Goal: Answer question/provide support

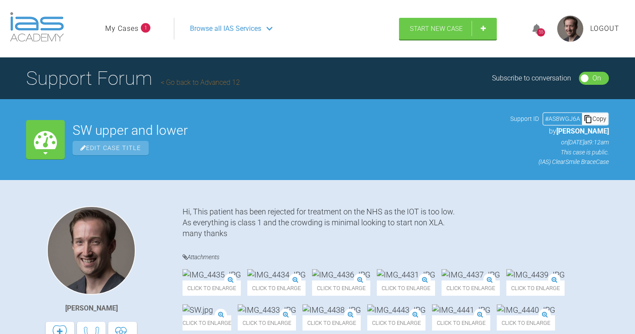
scroll to position [1630, 0]
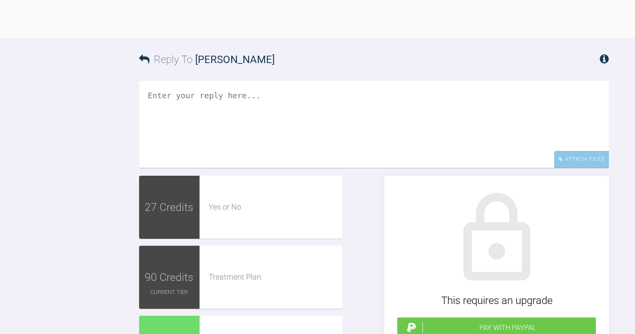
click at [287, 168] on textarea at bounding box center [374, 124] width 470 height 87
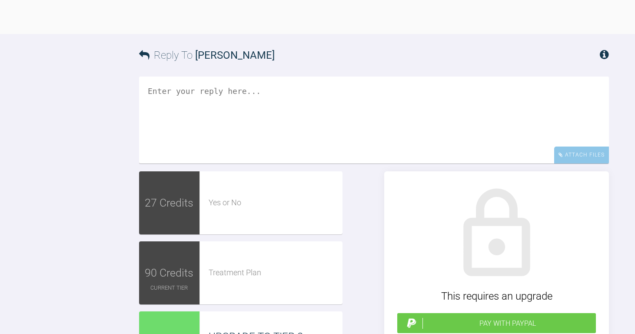
scroll to position [1369, 0]
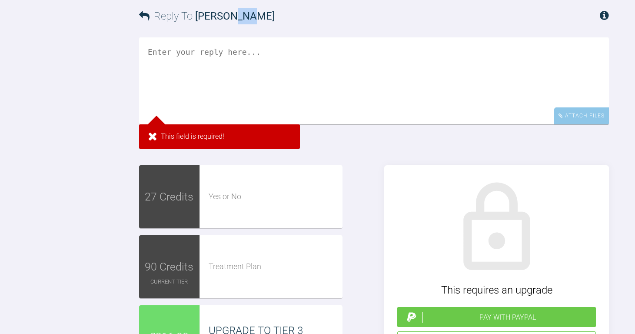
drag, startPoint x: 234, startPoint y: 186, endPoint x: 252, endPoint y: 186, distance: 17.8
click at [252, 22] on span "[PERSON_NAME]" at bounding box center [235, 16] width 80 height 12
click at [228, 124] on textarea at bounding box center [374, 80] width 470 height 87
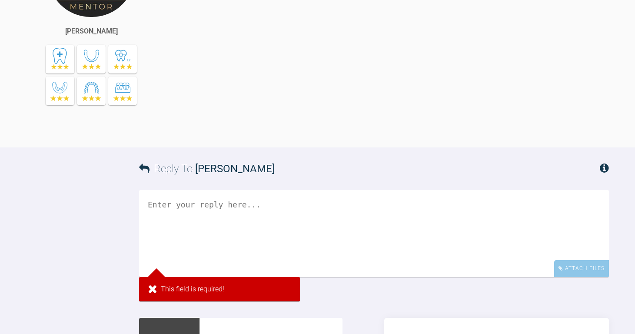
scroll to position [1402, 0]
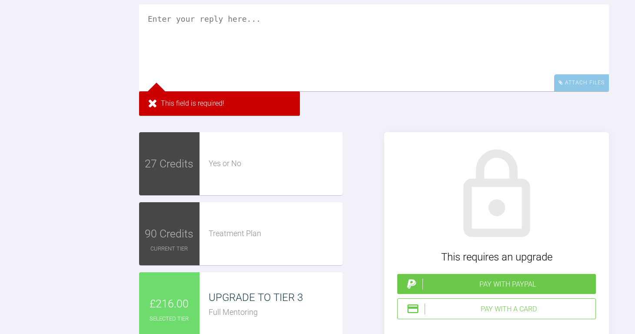
click at [253, 91] on textarea at bounding box center [374, 47] width 470 height 87
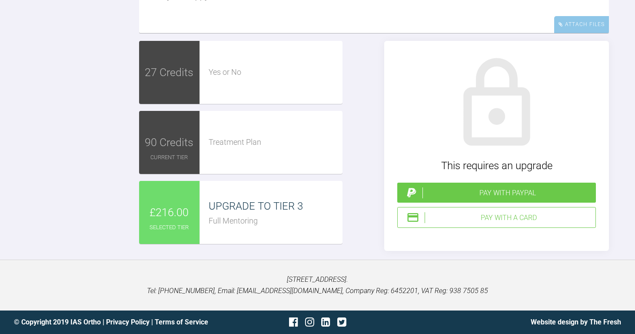
scroll to position [1456, 0]
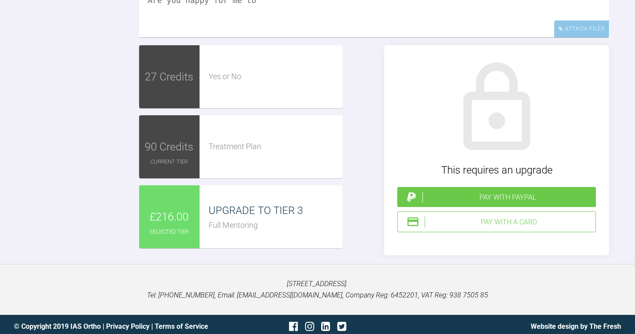
drag, startPoint x: 273, startPoint y: 184, endPoint x: 116, endPoint y: 186, distance: 157.0
click at [116, 186] on div "Reply To [PERSON_NAME] Hi [PERSON_NAME] up completed [DATE] and in 012 niti lac…" at bounding box center [317, 81] width 635 height 347
drag, startPoint x: 288, startPoint y: 188, endPoint x: 125, endPoint y: 195, distance: 163.2
click at [125, 195] on div "Reply To [PERSON_NAME] Hi [PERSON_NAME] up completed [DATE] and in 012 niti lac…" at bounding box center [317, 81] width 635 height 347
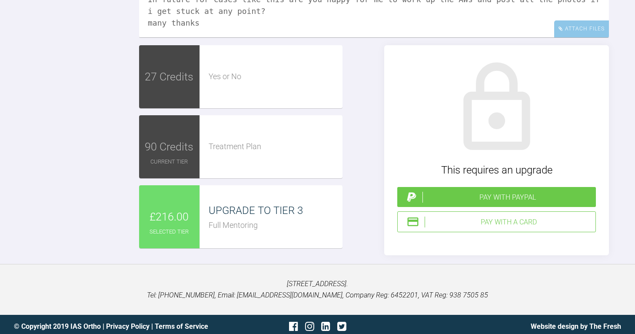
scroll to position [13, 0]
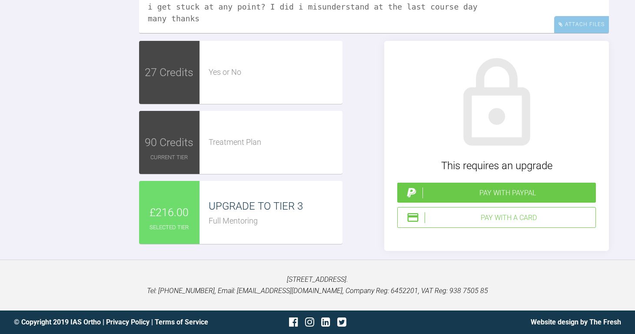
scroll to position [1543, 0]
type textarea "Hi [PERSON_NAME] up completed [DATE] and in 012 niti lacebacks 6-3 upper arch o…"
click at [585, 33] on div "Attach Files" at bounding box center [581, 24] width 55 height 17
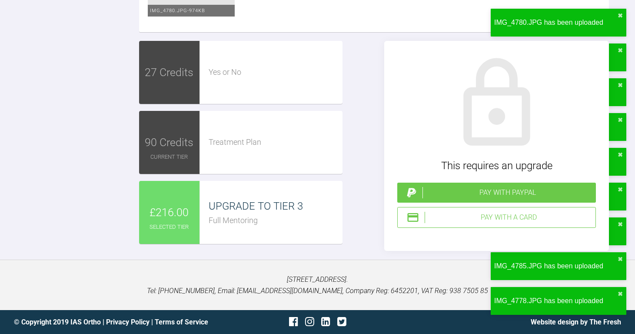
scroll to position [2131, 0]
click at [490, 187] on div "Pay with PayPal" at bounding box center [508, 192] width 170 height 11
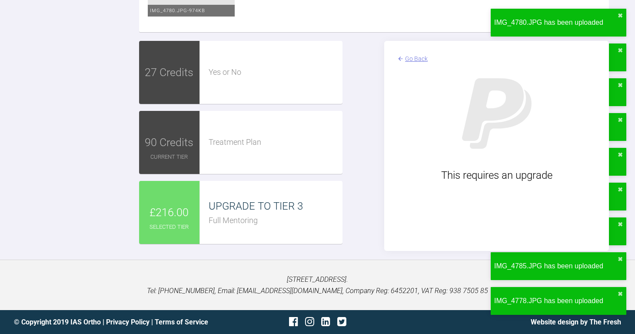
click at [417, 55] on div "Go Back" at bounding box center [416, 59] width 23 height 10
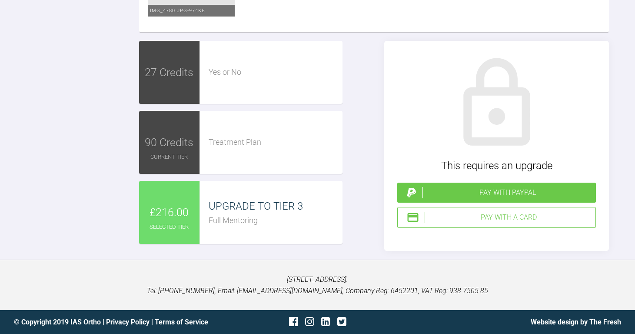
click at [478, 216] on div "Pay with a Card" at bounding box center [508, 217] width 167 height 11
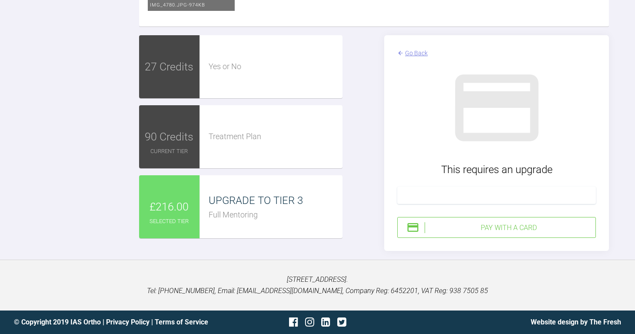
click at [500, 233] on div "Pay with a Card" at bounding box center [508, 227] width 167 height 11
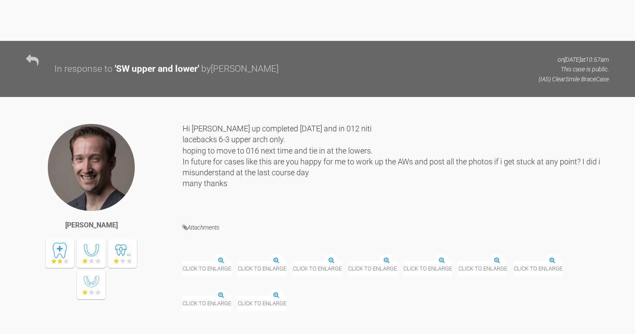
scroll to position [1321, 0]
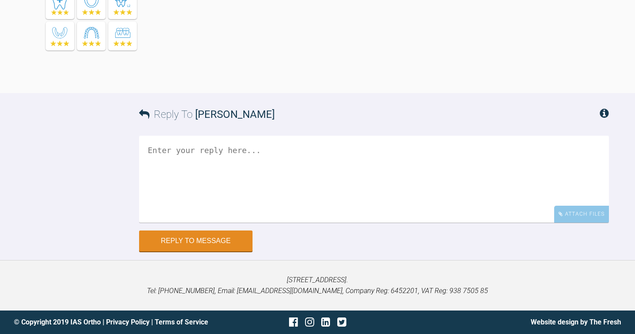
scroll to position [8959, 0]
click at [331, 178] on textarea at bounding box center [374, 179] width 470 height 87
click at [182, 150] on textarea "Hi [PERSON_NAME] spring in [DATE]]" at bounding box center [374, 179] width 470 height 87
click at [201, 164] on textarea "Hi [PERSON_NAME] #spring in [DATE]]" at bounding box center [374, 179] width 470 height 87
click at [188, 150] on textarea "Hi [PERSON_NAME] #spring in [DATE]]" at bounding box center [374, 179] width 470 height 87
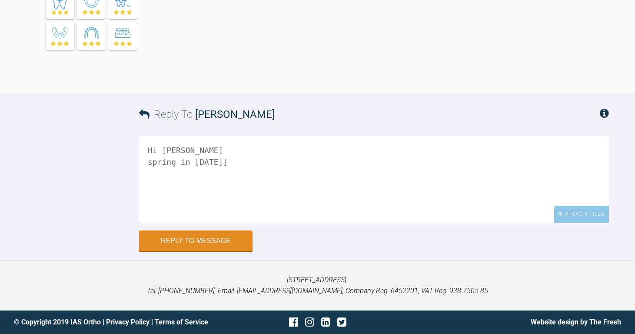
click at [236, 160] on textarea "Hi [PERSON_NAME] spring in [DATE]]" at bounding box center [374, 179] width 470 height 87
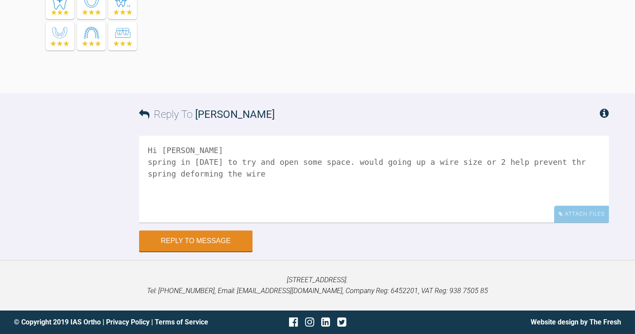
click at [543, 165] on textarea "Hi [PERSON_NAME] spring in [DATE] to try and open some space. would going up a …" at bounding box center [374, 179] width 470 height 87
click at [490, 183] on textarea "Hi [PERSON_NAME] spring in [DATE] to try and open some space. would going up a …" at bounding box center [374, 179] width 470 height 87
drag, startPoint x: 354, startPoint y: 252, endPoint x: 339, endPoint y: 240, distance: 19.2
click at [339, 223] on textarea "Hi [PERSON_NAME] spring in [DATE] to try and open some space. would going up a …" at bounding box center [374, 179] width 470 height 87
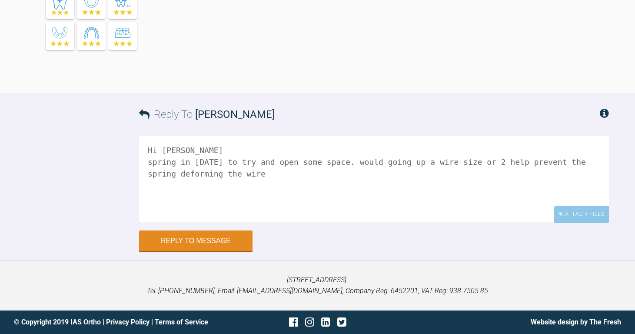
click at [338, 223] on textarea "Hi [PERSON_NAME] spring in [DATE] to try and open some space. would going up a …" at bounding box center [374, 179] width 470 height 87
drag, startPoint x: 340, startPoint y: 261, endPoint x: 339, endPoint y: 248, distance: 13.5
click at [339, 223] on textarea "Hi [PERSON_NAME] spring in [DATE] to try and open some space. would going up a …" at bounding box center [374, 179] width 470 height 87
click at [577, 223] on textarea "Hi [PERSON_NAME] spring in [DATE] to try and open some space. In didnt know if …" at bounding box center [374, 179] width 470 height 87
click at [277, 223] on textarea "Hi [PERSON_NAME] spring in [DATE] to try and open some space. In didnt know if …" at bounding box center [374, 179] width 470 height 87
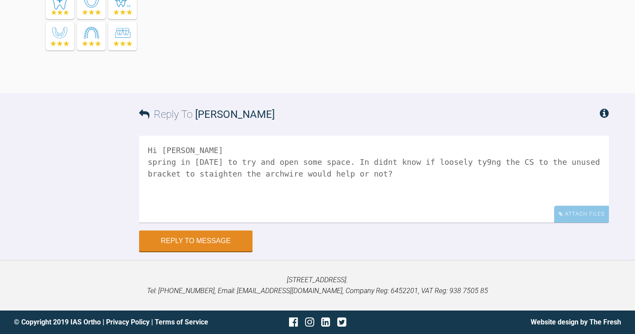
click at [353, 223] on textarea "Hi Ross spring in today to try and open some space. In didnt know if loosely ty…" at bounding box center [374, 179] width 470 height 87
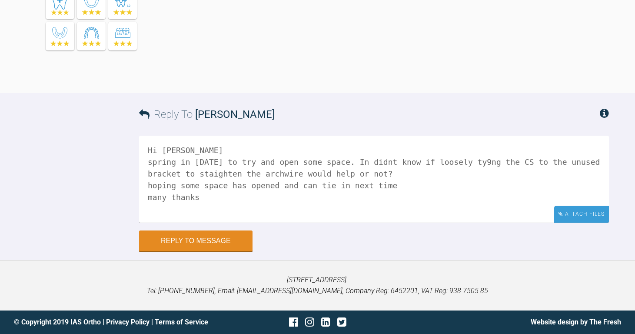
type textarea "Hi Ross spring in today to try and open some space. In didnt know if loosely ty…"
click at [583, 209] on div "Attach Files" at bounding box center [581, 214] width 55 height 17
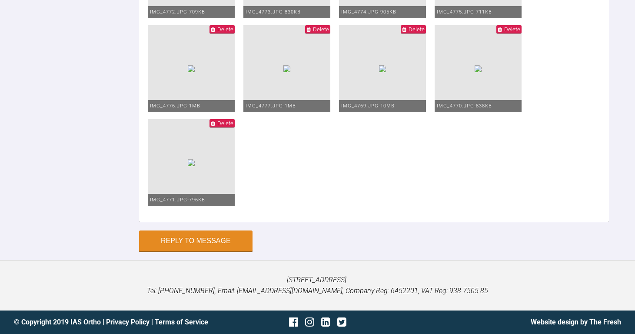
scroll to position [9376, 0]
click at [228, 252] on button "Reply to Message" at bounding box center [195, 241] width 113 height 21
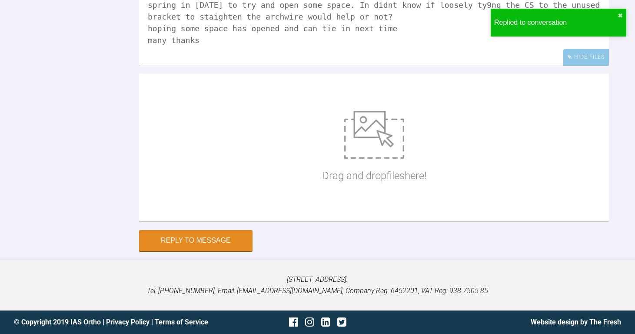
scroll to position [8274, 0]
